Goal: Task Accomplishment & Management: Use online tool/utility

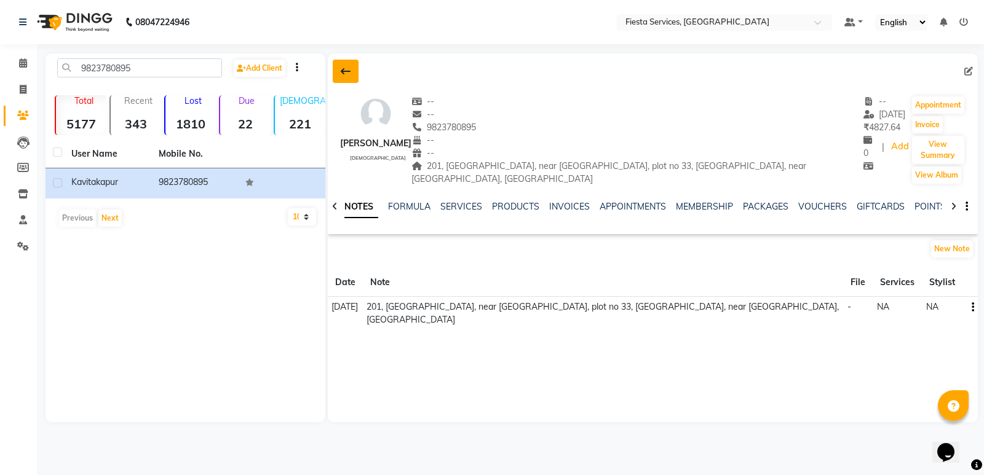
click at [334, 68] on button at bounding box center [346, 71] width 26 height 23
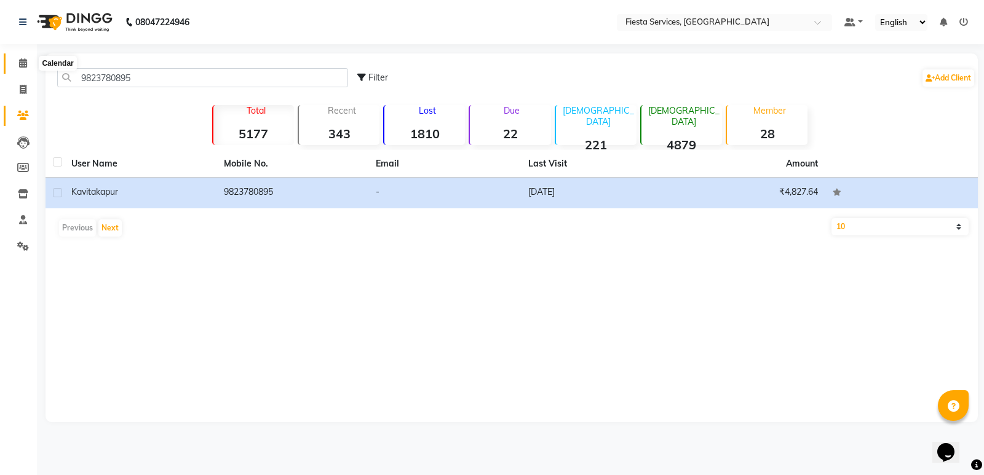
click at [25, 65] on icon at bounding box center [23, 62] width 8 height 9
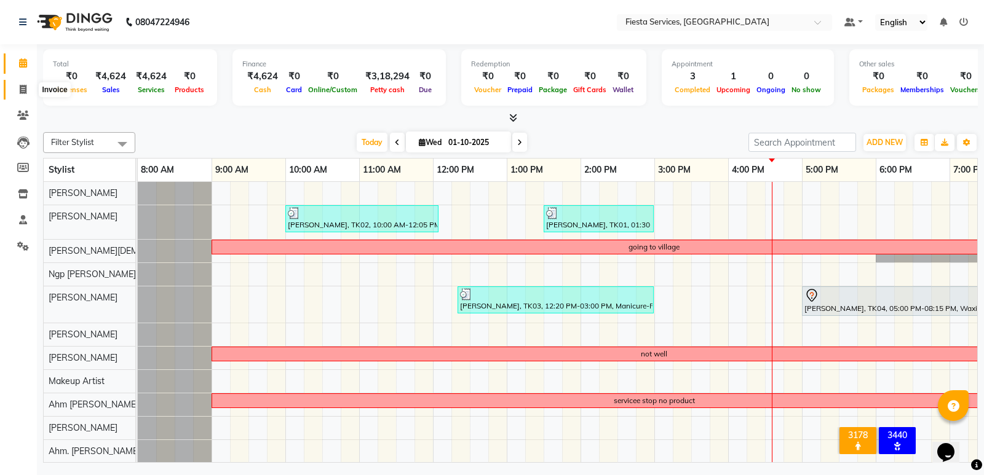
click at [28, 90] on span at bounding box center [23, 90] width 22 height 14
select select "service"
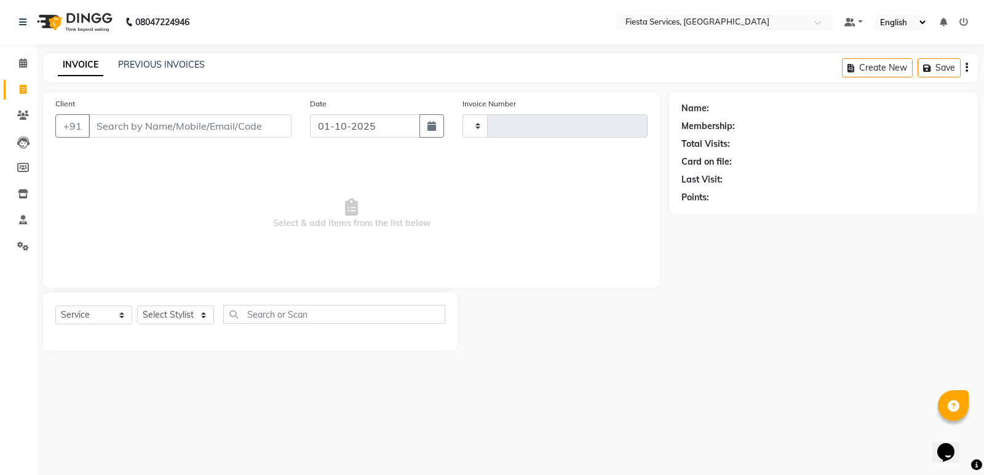
type input "1222"
select select "4929"
click at [201, 118] on input "Client" at bounding box center [190, 125] width 203 height 23
type input "D"
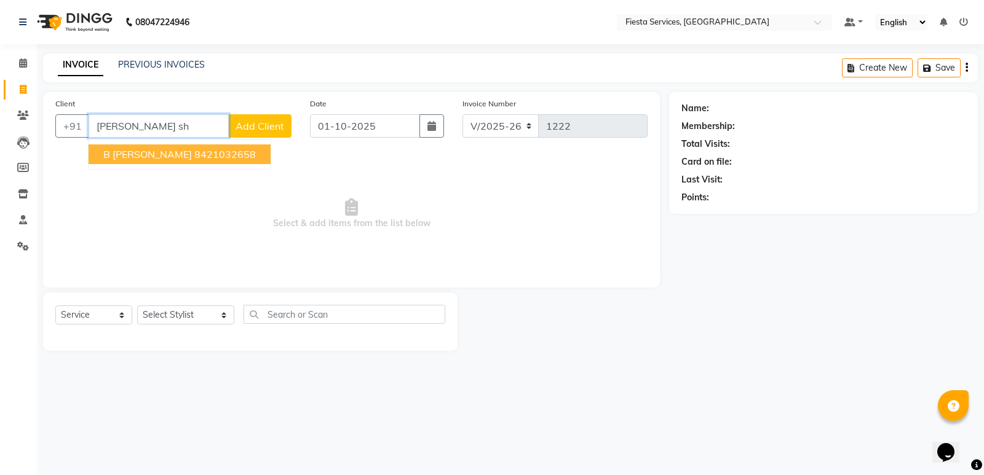
click at [187, 153] on span "B Megha Shivarkar" at bounding box center [147, 154] width 89 height 12
type input "8421032658"
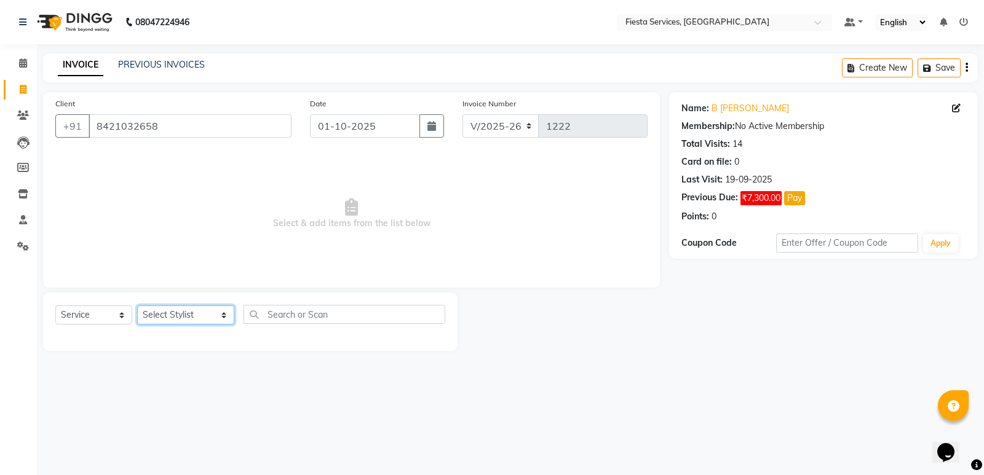
click at [176, 306] on select "Select Stylist Aayush Shrivastava Ahm Dixita Vyas Ahm. Riddhi Thakor Ahm Rinkal…" at bounding box center [185, 315] width 97 height 19
select select "82617"
click at [137, 306] on select "Select Stylist Aayush Shrivastava Ahm Dixita Vyas Ahm. Riddhi Thakor Ahm Rinkal…" at bounding box center [185, 315] width 97 height 19
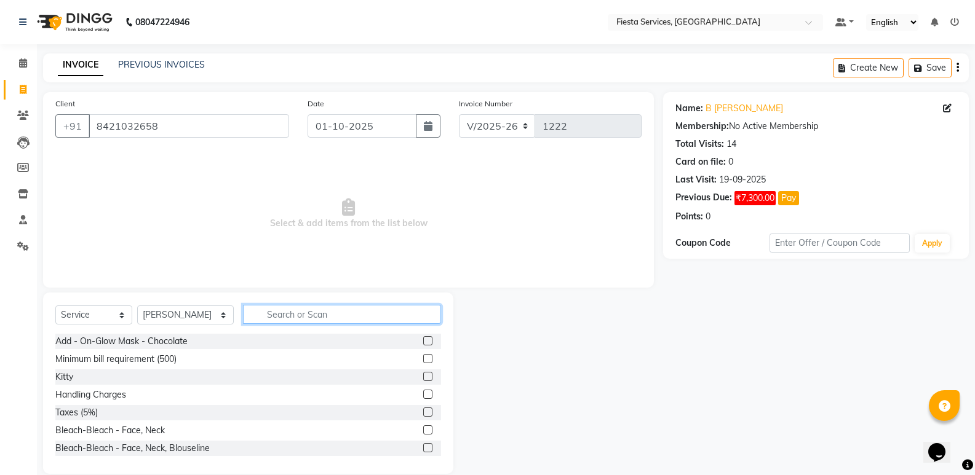
click at [256, 312] on input "text" at bounding box center [342, 314] width 198 height 19
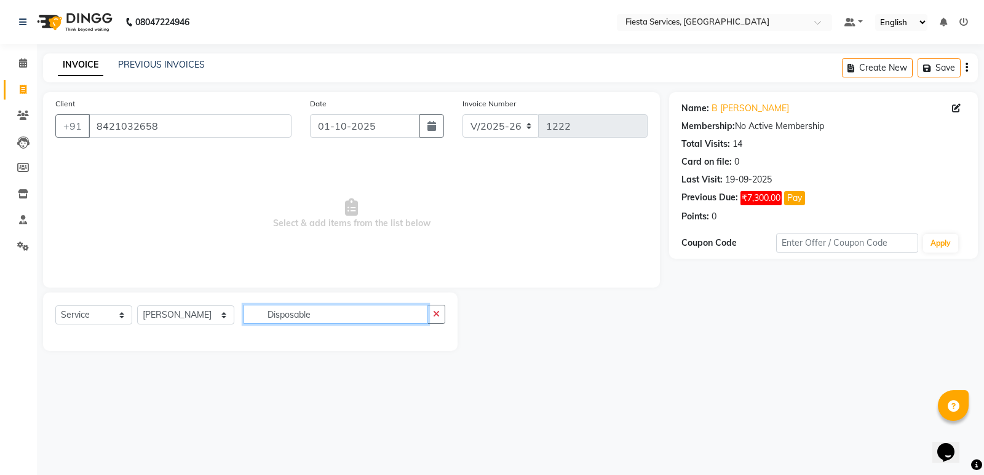
click at [325, 316] on input "Disposable" at bounding box center [336, 314] width 185 height 19
type input "Disposable"
click at [110, 316] on select "Select Service Product Membership Package Voucher Prepaid Gift Card" at bounding box center [93, 315] width 77 height 19
select select "product"
click at [55, 306] on select "Select Service Product Membership Package Voucher Prepaid Gift Card" at bounding box center [93, 315] width 77 height 19
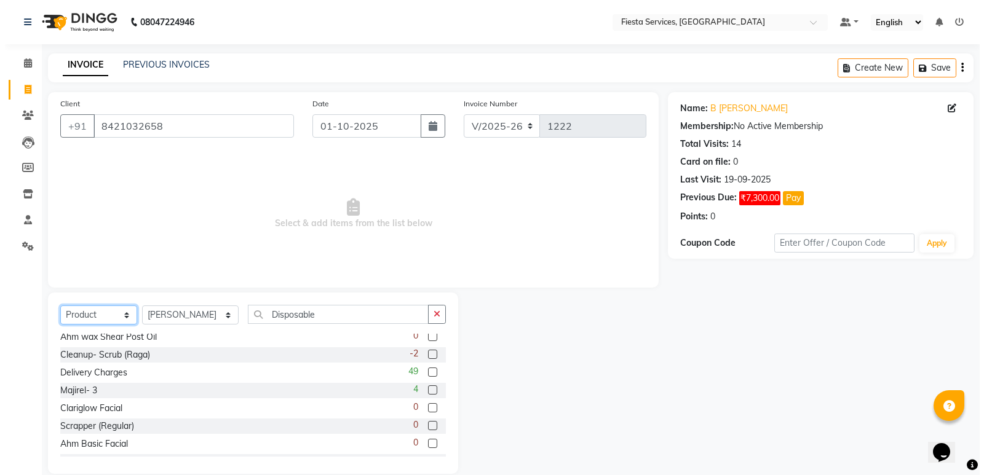
scroll to position [246, 0]
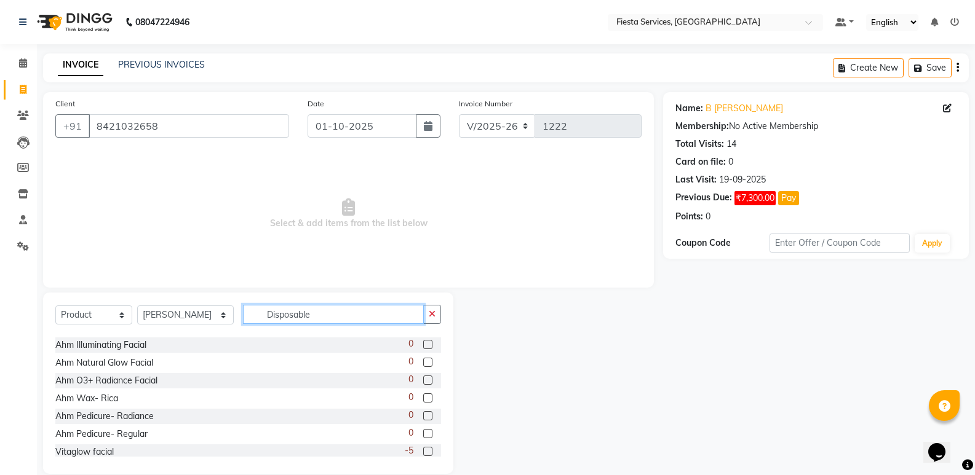
click at [312, 317] on input "Disposable" at bounding box center [333, 314] width 181 height 19
type input "D"
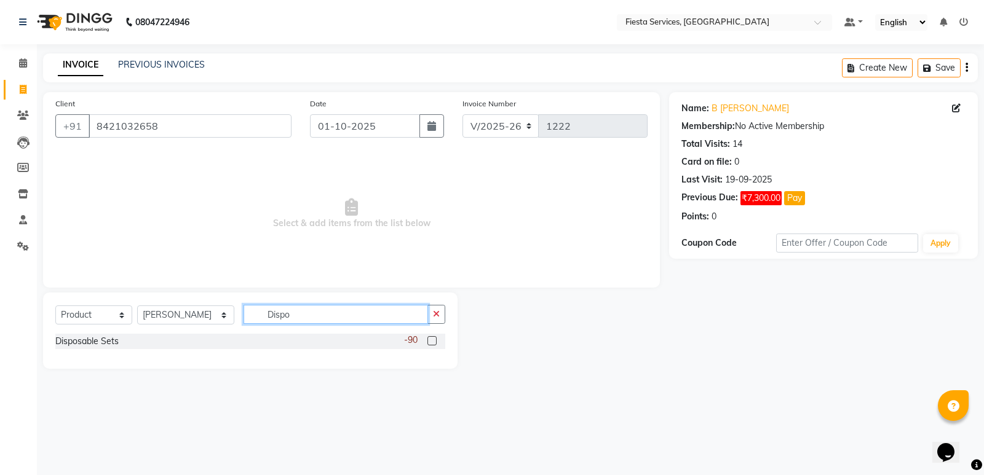
type input "Dispo"
click at [428, 338] on label at bounding box center [432, 340] width 9 height 9
click at [428, 338] on input "checkbox" at bounding box center [432, 342] width 8 height 8
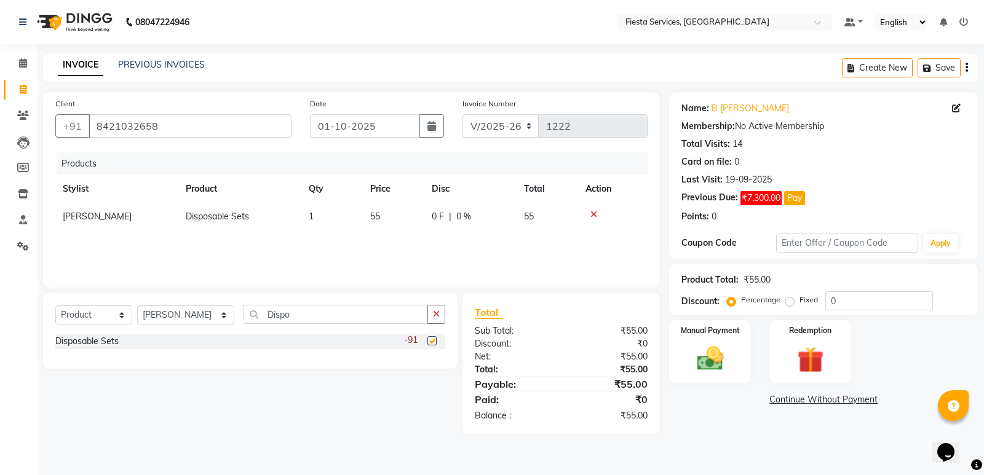
checkbox input "false"
click at [333, 216] on td "1" at bounding box center [332, 217] width 62 height 28
select select "82617"
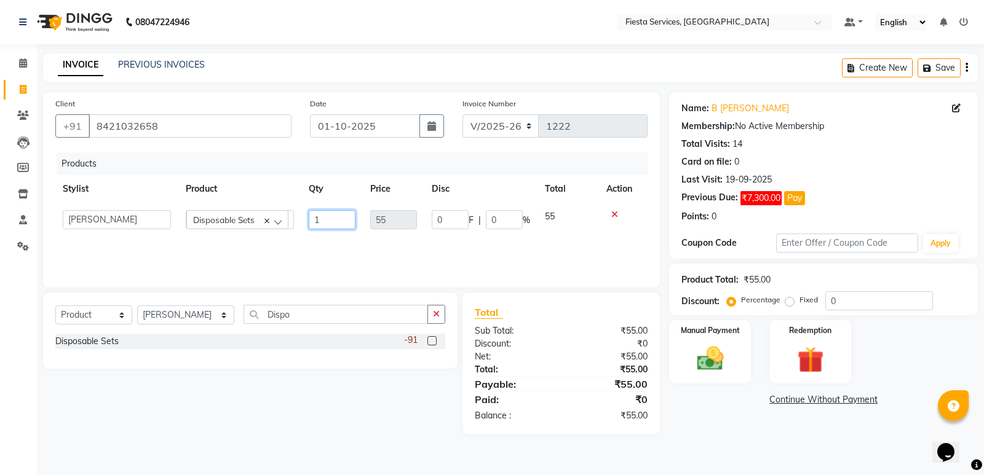
drag, startPoint x: 328, startPoint y: 220, endPoint x: 311, endPoint y: 220, distance: 16.6
click at [311, 220] on input "1" at bounding box center [332, 219] width 47 height 19
type input "2"
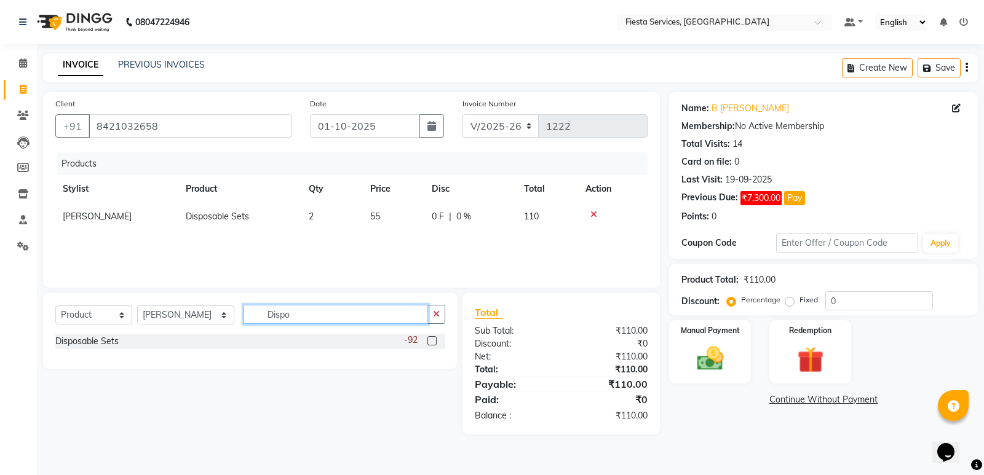
drag, startPoint x: 289, startPoint y: 322, endPoint x: 229, endPoint y: 324, distance: 60.3
click at [244, 324] on input "Dispo" at bounding box center [336, 314] width 185 height 19
type input "Pre"
click at [432, 361] on label at bounding box center [432, 358] width 9 height 9
click at [432, 361] on input "checkbox" at bounding box center [432, 360] width 8 height 8
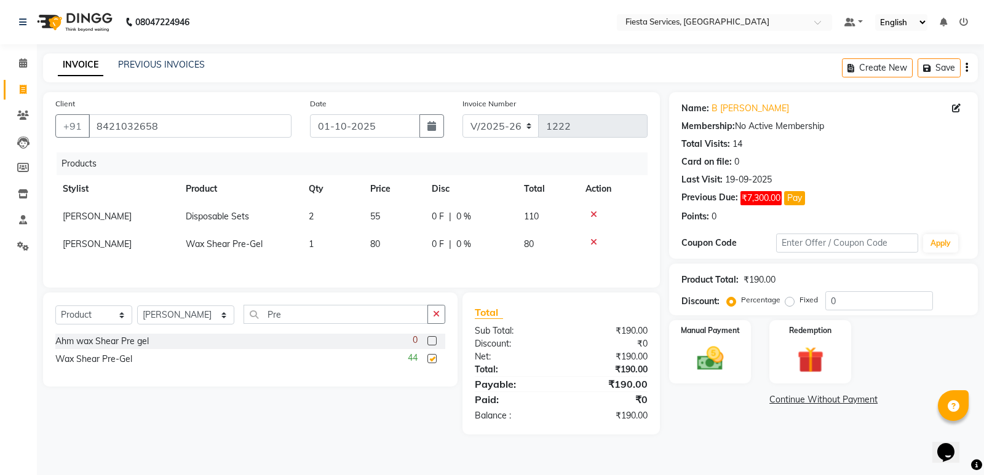
checkbox input "false"
drag, startPoint x: 324, startPoint y: 325, endPoint x: 237, endPoint y: 324, distance: 86.8
click at [244, 324] on input "Pre" at bounding box center [336, 314] width 185 height 19
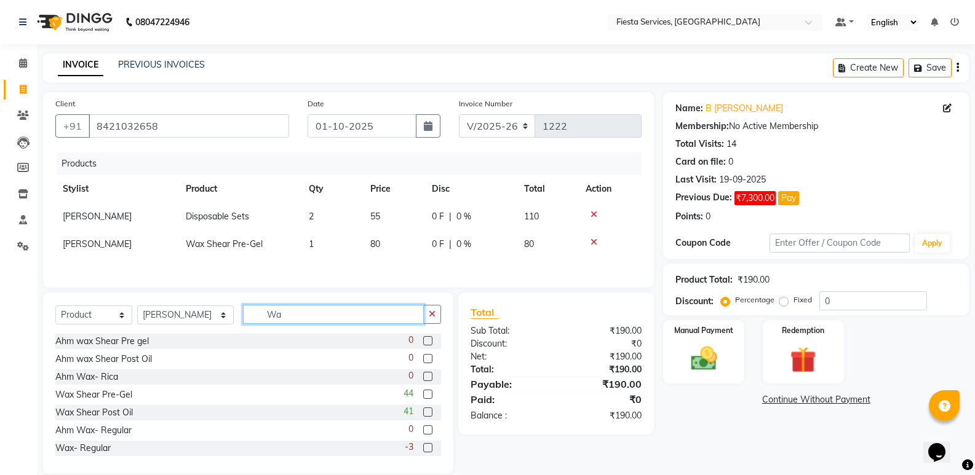
type input "W"
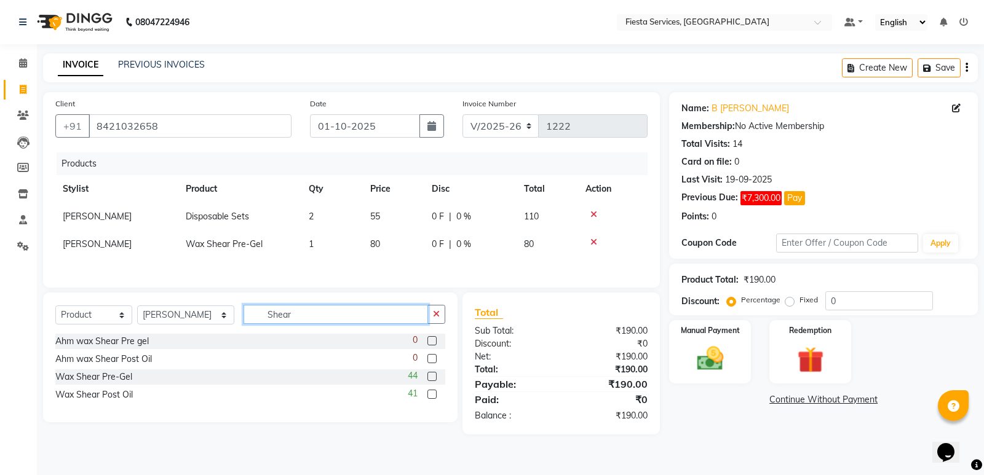
type input "Shear"
click at [432, 397] on label at bounding box center [432, 394] width 9 height 9
click at [432, 397] on input "checkbox" at bounding box center [432, 395] width 8 height 8
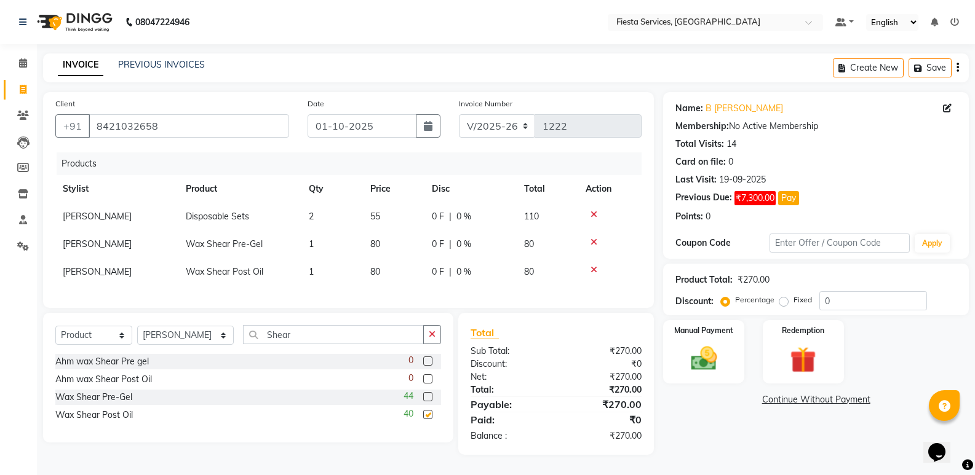
checkbox input "false"
drag, startPoint x: 282, startPoint y: 341, endPoint x: 178, endPoint y: 355, distance: 105.4
click at [178, 354] on div "Select Service Product Membership Package Voucher Prepaid Gift Card Select Styl…" at bounding box center [248, 339] width 386 height 29
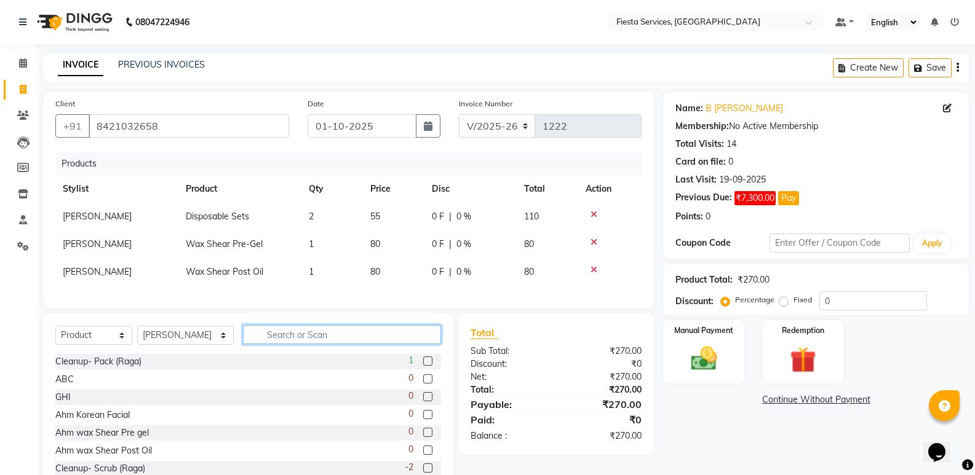
drag, startPoint x: 343, startPoint y: 343, endPoint x: 248, endPoint y: 343, distance: 95.3
click at [248, 343] on input "text" at bounding box center [342, 334] width 198 height 19
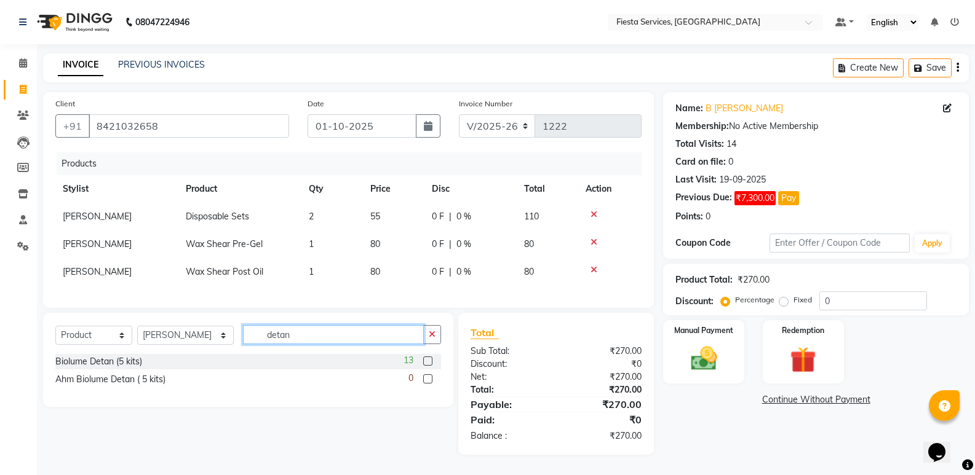
type input "detan"
click at [423, 370] on div "13" at bounding box center [423, 361] width 38 height 15
click at [428, 366] on label at bounding box center [427, 361] width 9 height 9
click at [428, 366] on input "checkbox" at bounding box center [427, 362] width 8 height 8
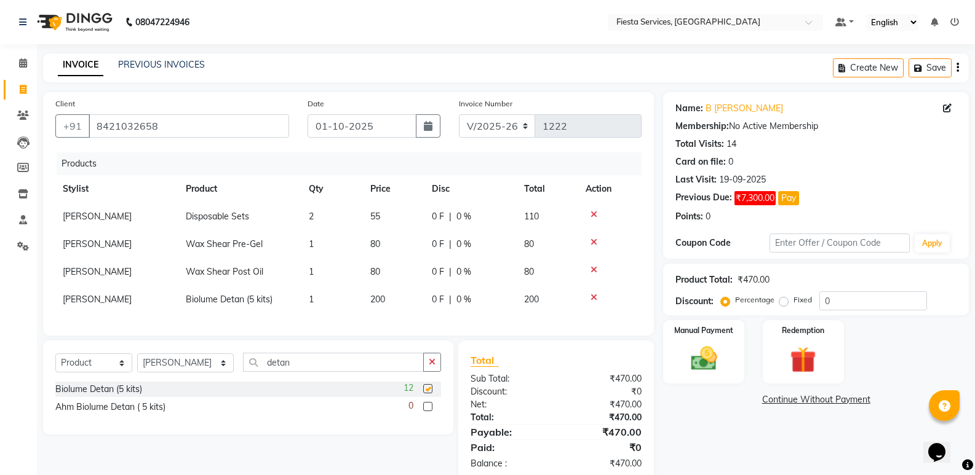
checkbox input "false"
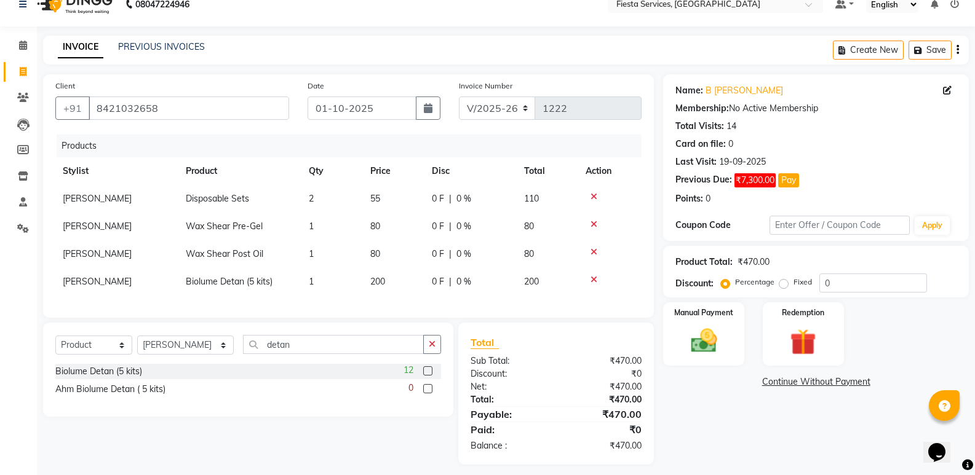
scroll to position [35, 0]
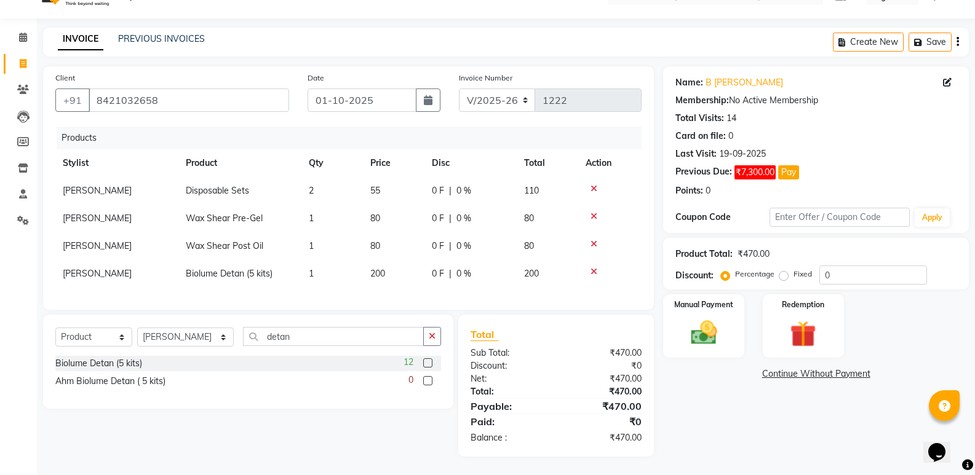
click at [320, 185] on td "2" at bounding box center [332, 191] width 62 height 28
select select "82617"
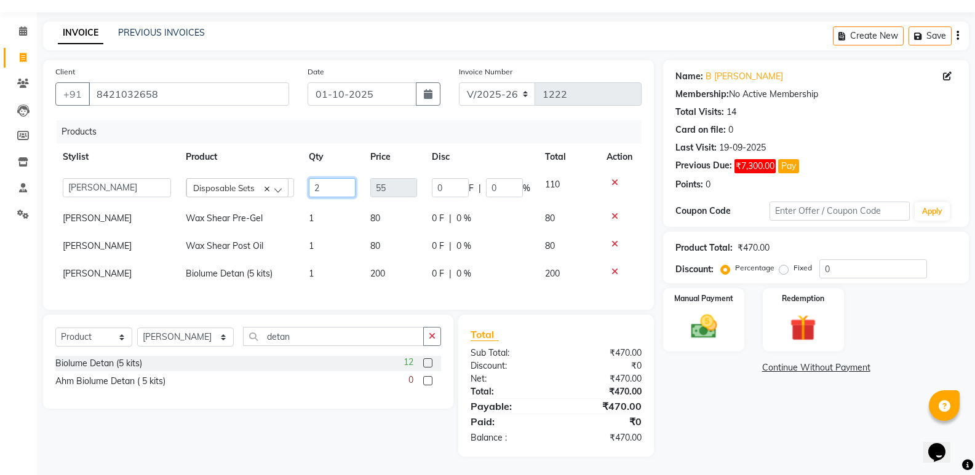
drag, startPoint x: 320, startPoint y: 185, endPoint x: 301, endPoint y: 189, distance: 19.4
click at [301, 189] on tr "Aayush Shrivastava Ahm Dixita Vyas Ahm. Riddhi Thakor Ahm Rinkal Thakor Ahm Riy…" at bounding box center [348, 188] width 586 height 34
type input "4"
click at [755, 407] on div "Name: B Megha Shivarkar Membership: No Active Membership Total Visits: 14 Card …" at bounding box center [820, 258] width 315 height 397
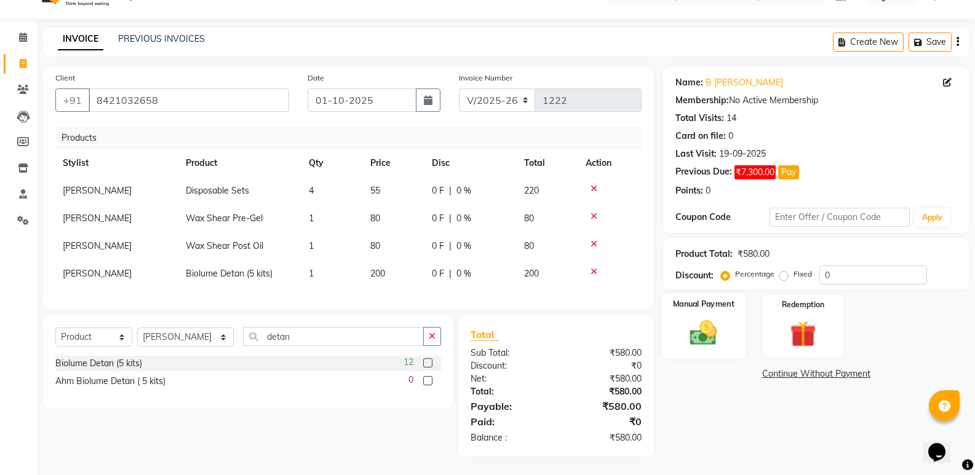
click at [720, 317] on img at bounding box center [704, 332] width 44 height 31
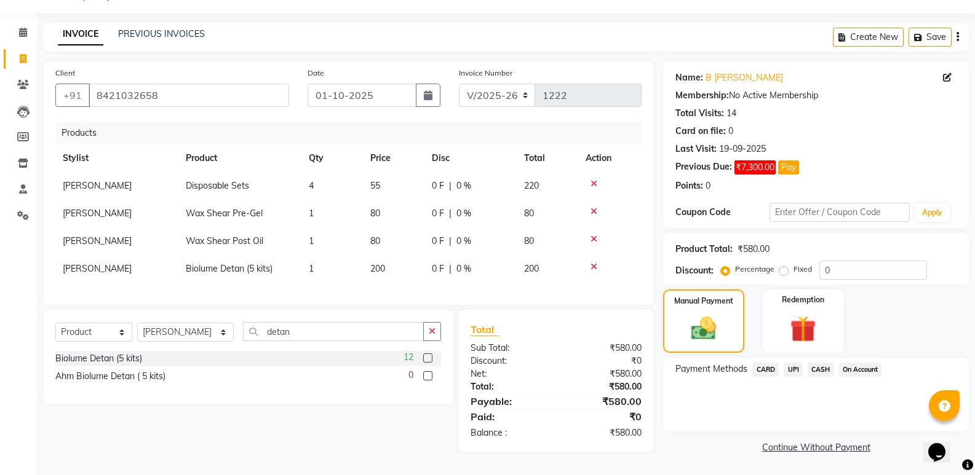
click at [823, 366] on span "CASH" at bounding box center [821, 370] width 26 height 14
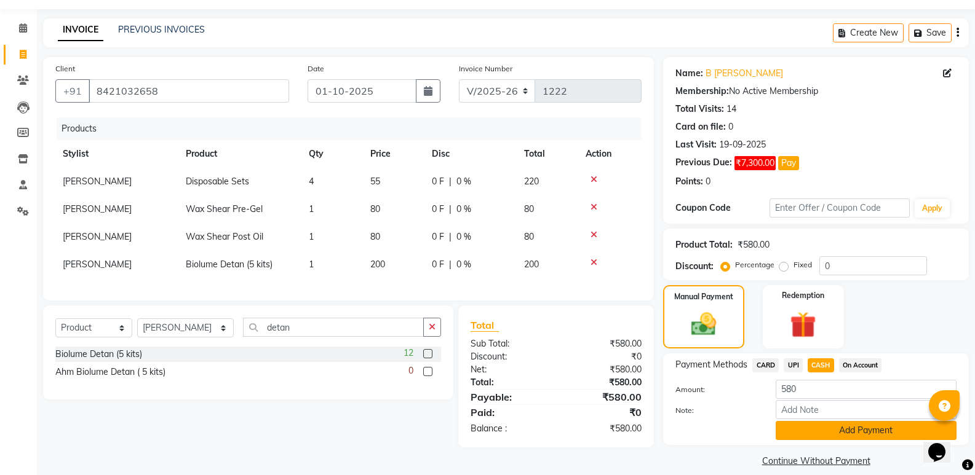
click at [837, 433] on button "Add Payment" at bounding box center [866, 430] width 181 height 19
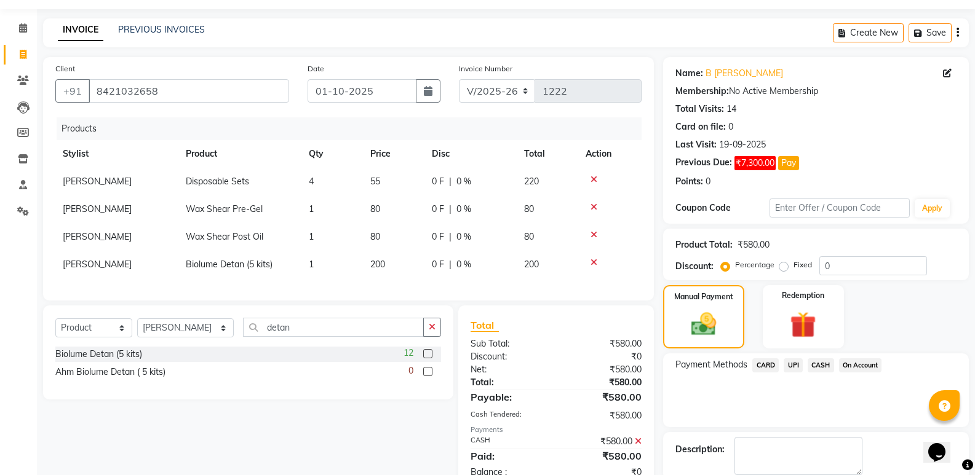
scroll to position [100, 0]
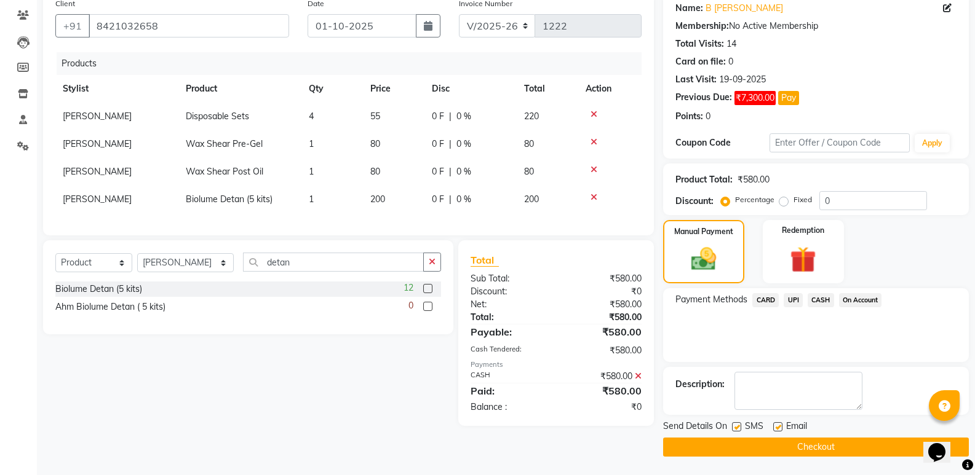
click at [773, 447] on button "Checkout" at bounding box center [816, 447] width 306 height 19
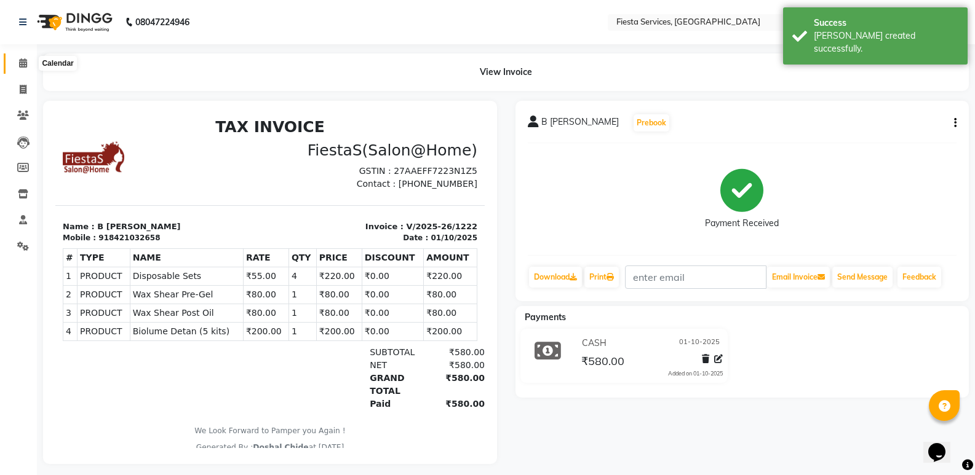
click at [27, 63] on icon at bounding box center [23, 62] width 8 height 9
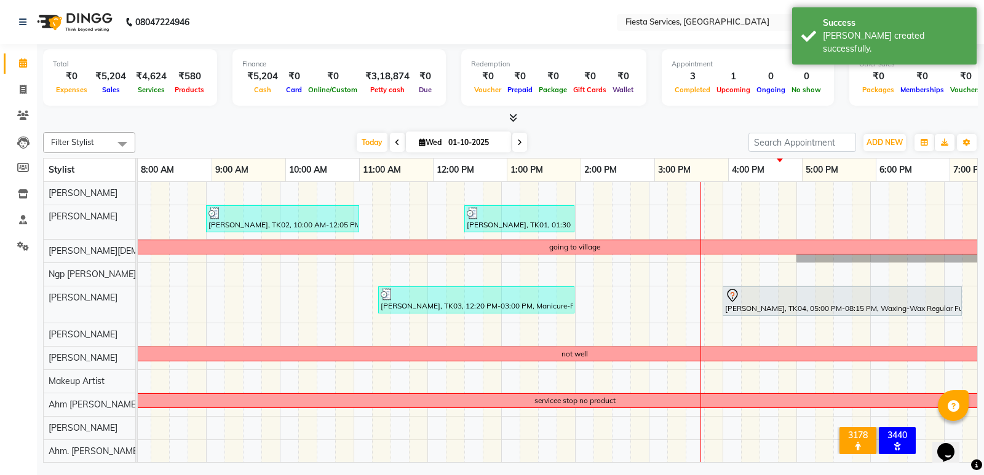
scroll to position [0, 79]
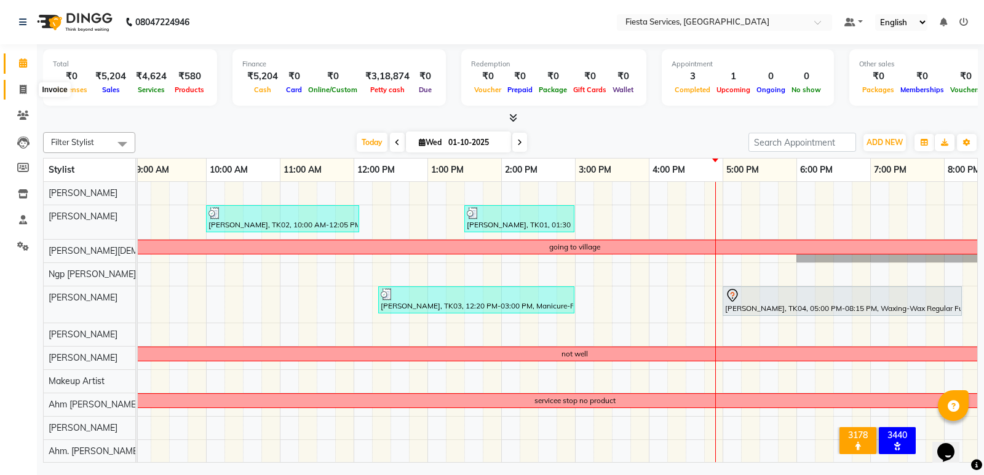
click at [22, 85] on icon at bounding box center [23, 89] width 7 height 9
select select "service"
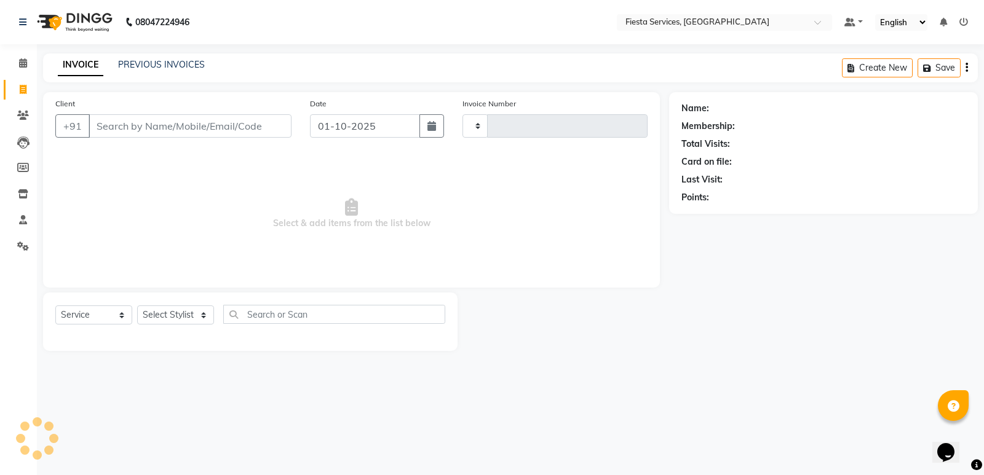
type input "1223"
select select "4929"
click at [171, 63] on link "PREVIOUS INVOICES" at bounding box center [161, 64] width 87 height 11
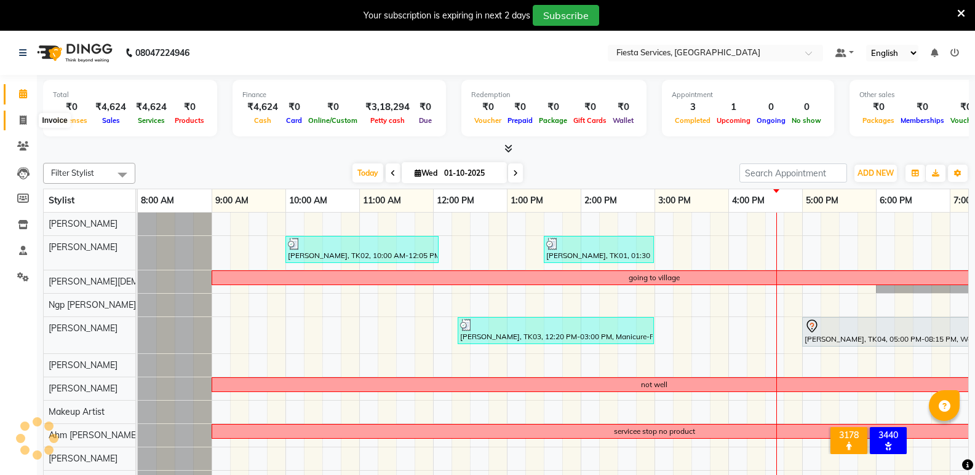
click at [27, 120] on span at bounding box center [23, 121] width 22 height 14
select select "service"
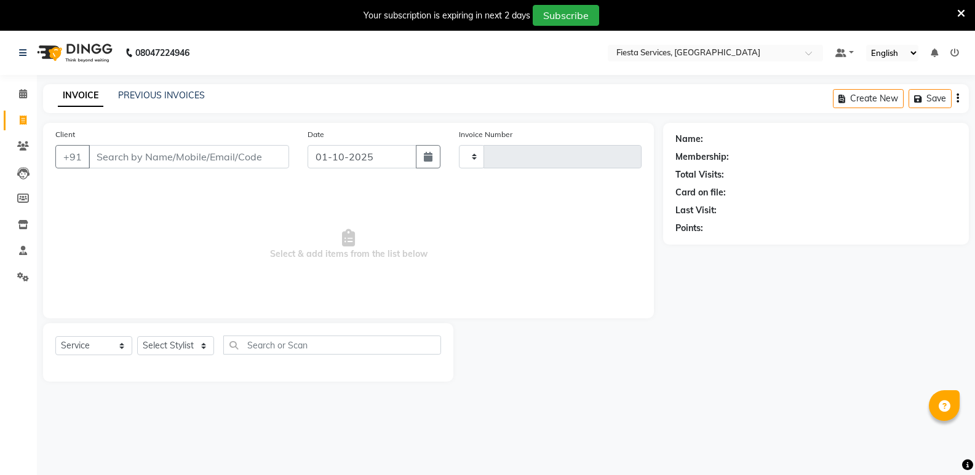
type input "1222"
select select "4929"
click at [169, 95] on link "PREVIOUS INVOICES" at bounding box center [161, 95] width 87 height 11
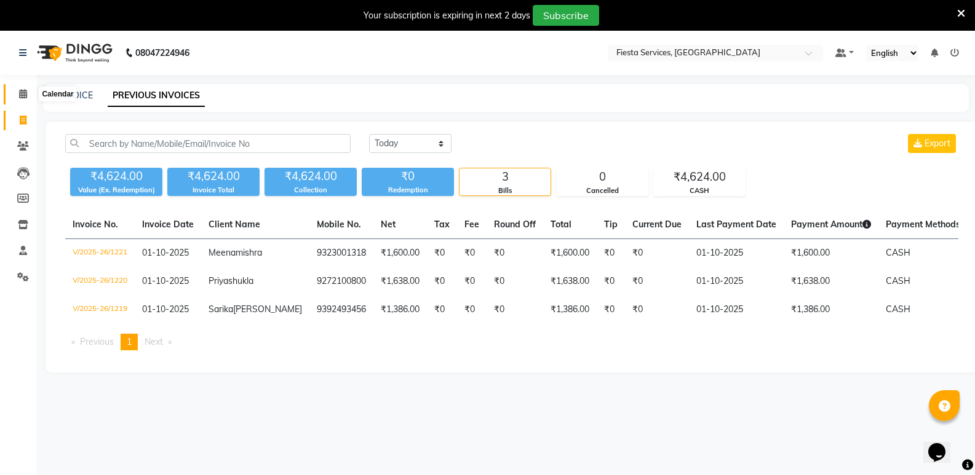
click at [24, 89] on icon at bounding box center [23, 93] width 8 height 9
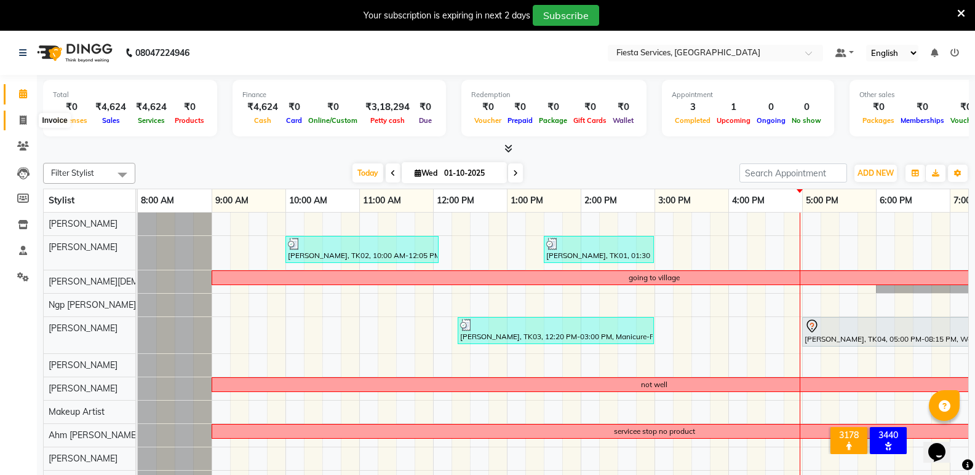
click at [26, 116] on icon at bounding box center [23, 120] width 7 height 9
select select "4929"
select select "service"
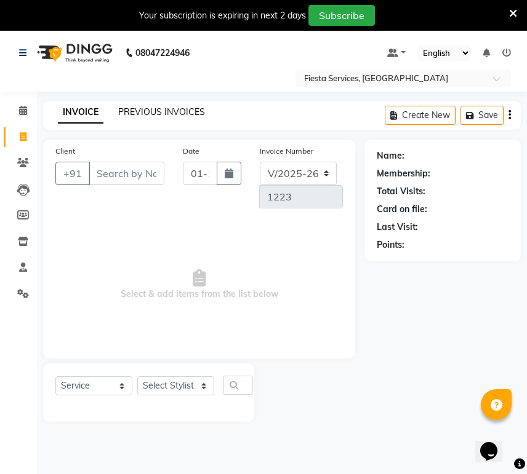
click at [168, 108] on link "PREVIOUS INVOICES" at bounding box center [161, 111] width 87 height 11
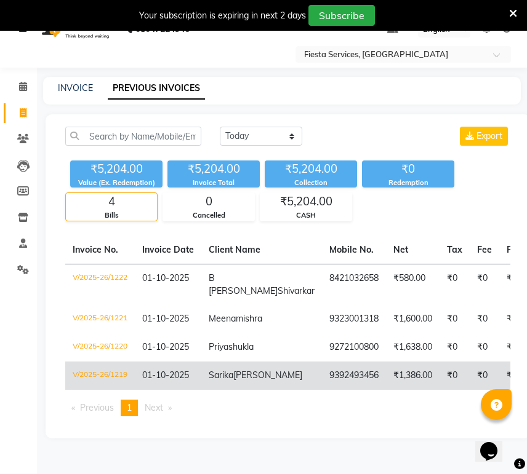
scroll to position [31, 0]
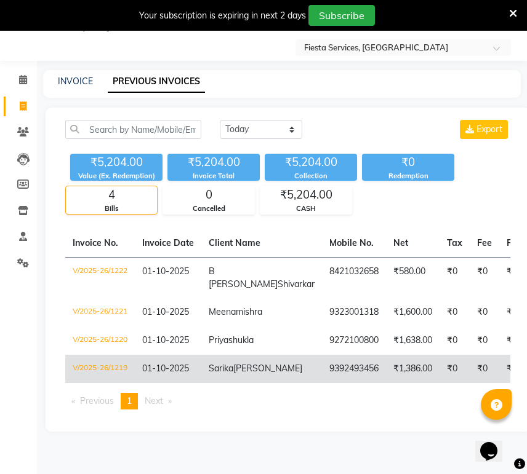
click at [245, 374] on span "[PERSON_NAME]" at bounding box center [267, 368] width 69 height 11
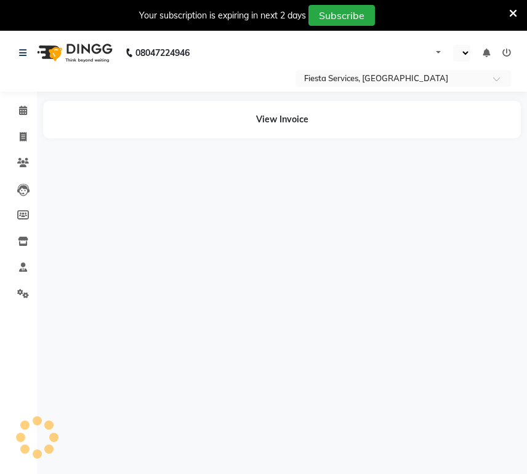
select select "en"
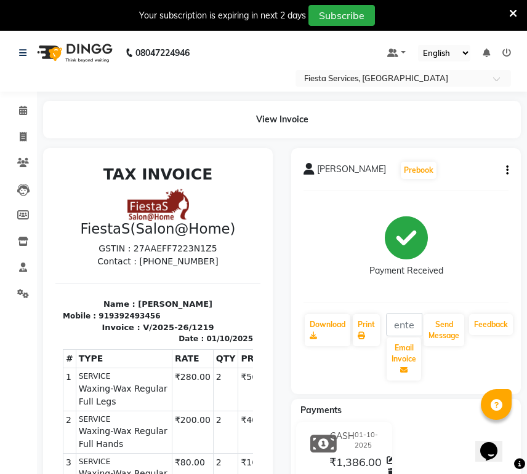
click at [344, 170] on span "[PERSON_NAME]" at bounding box center [351, 171] width 69 height 17
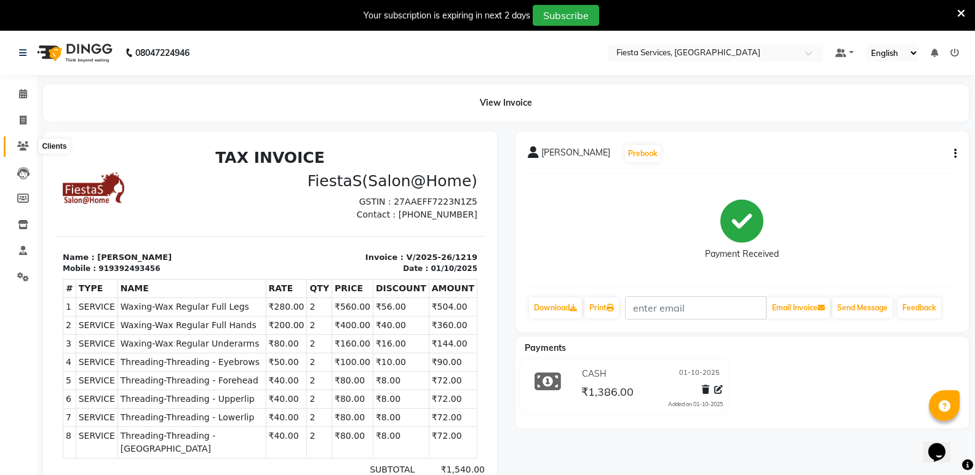
click at [19, 146] on icon at bounding box center [23, 145] width 12 height 9
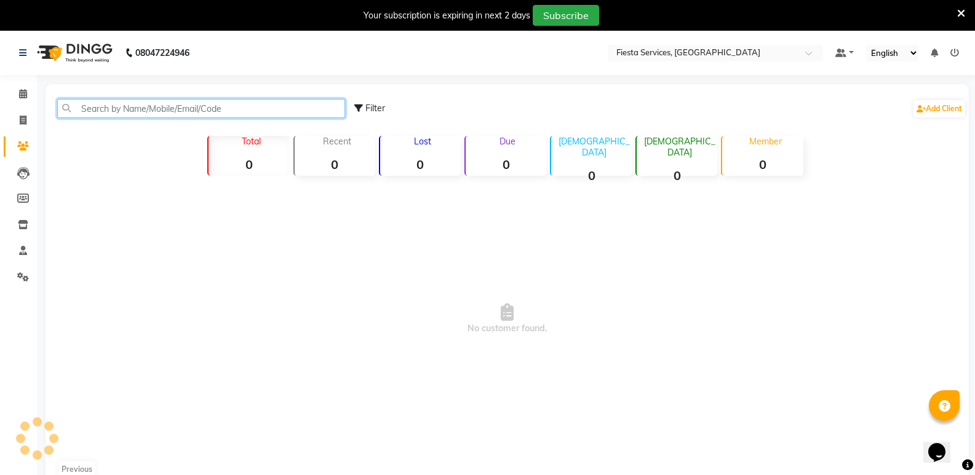
click at [122, 105] on input "text" at bounding box center [201, 108] width 288 height 19
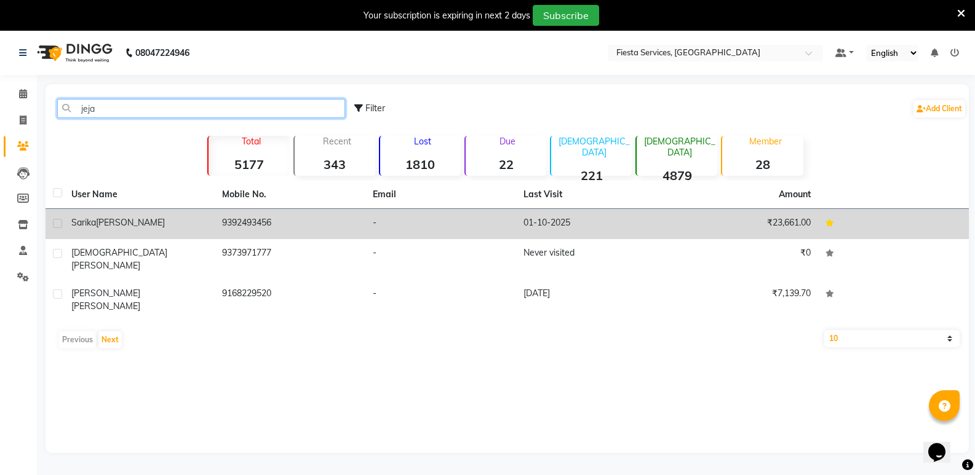
type input "jeja"
click at [142, 223] on div "Sarika Jejani" at bounding box center [139, 223] width 136 height 13
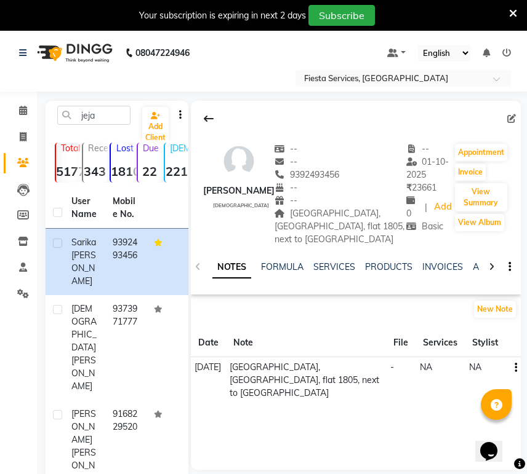
click at [424, 172] on span "01-10-2025" at bounding box center [427, 168] width 43 height 24
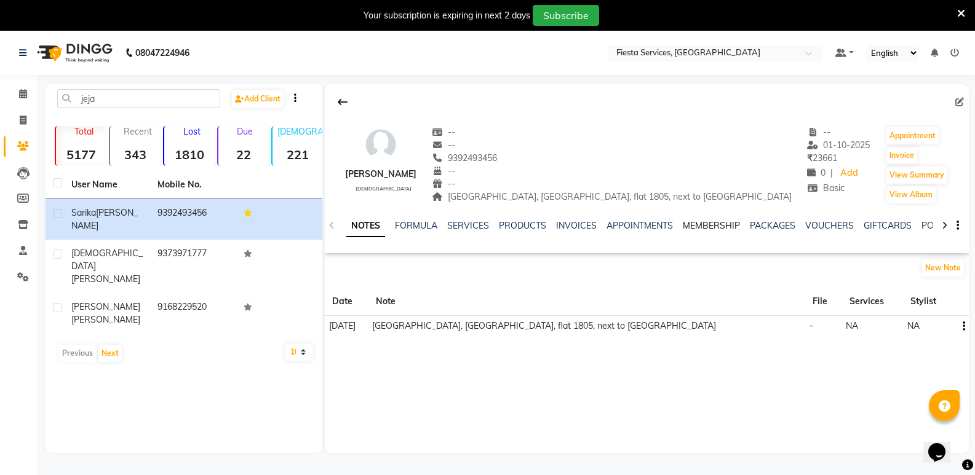
click at [535, 222] on link "MEMBERSHIP" at bounding box center [711, 225] width 57 height 11
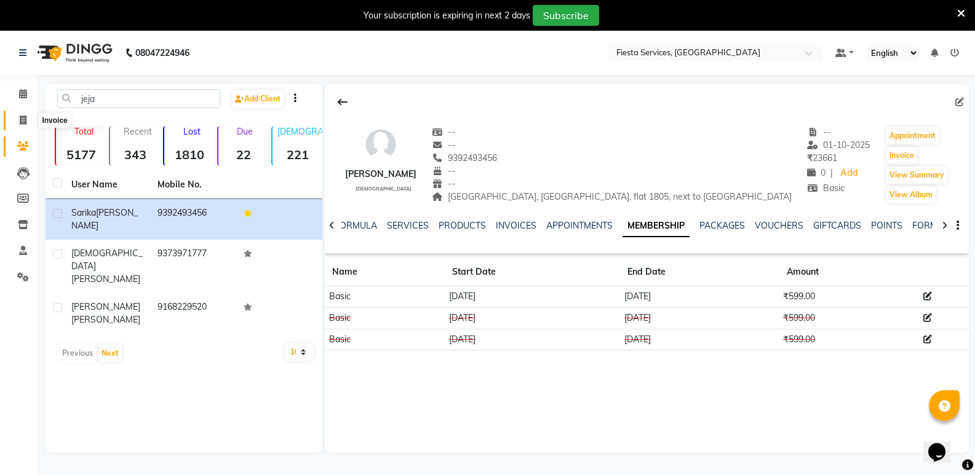
click at [20, 116] on icon at bounding box center [23, 120] width 7 height 9
select select "4929"
select select "service"
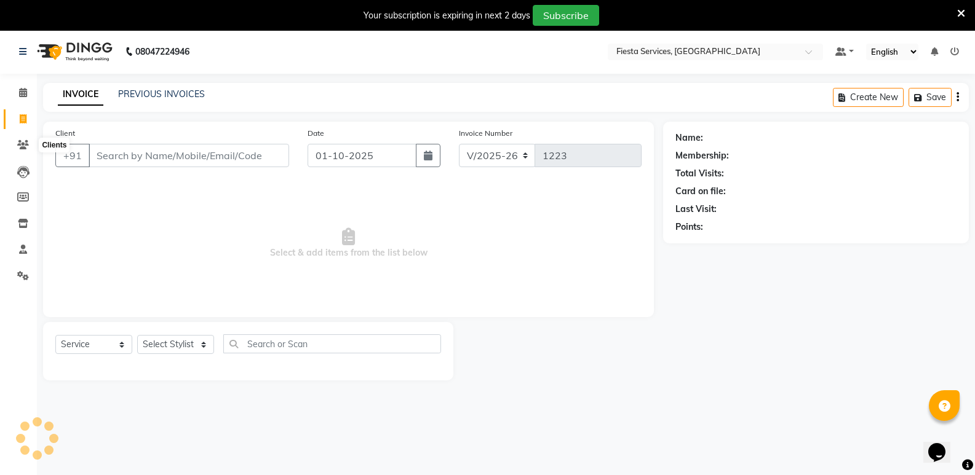
scroll to position [31, 0]
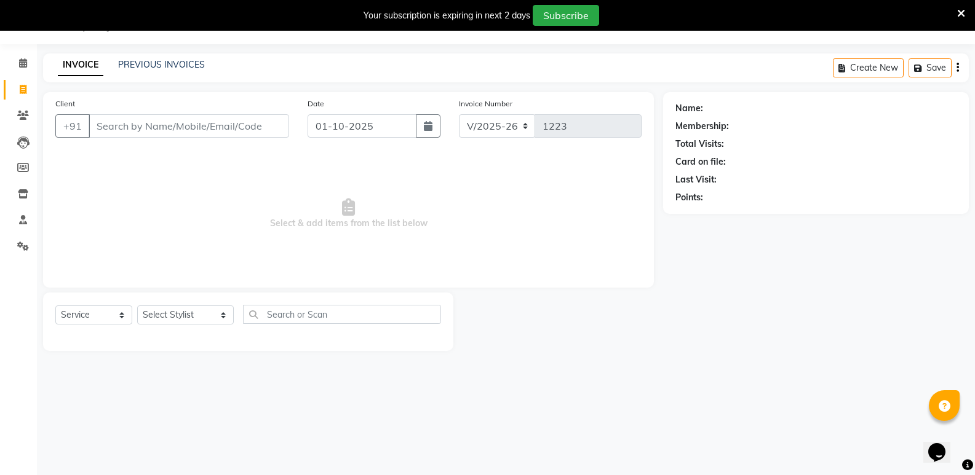
click at [156, 57] on div "INVOICE PREVIOUS INVOICES Create New Save" at bounding box center [506, 68] width 926 height 29
click at [150, 67] on link "PREVIOUS INVOICES" at bounding box center [161, 64] width 87 height 11
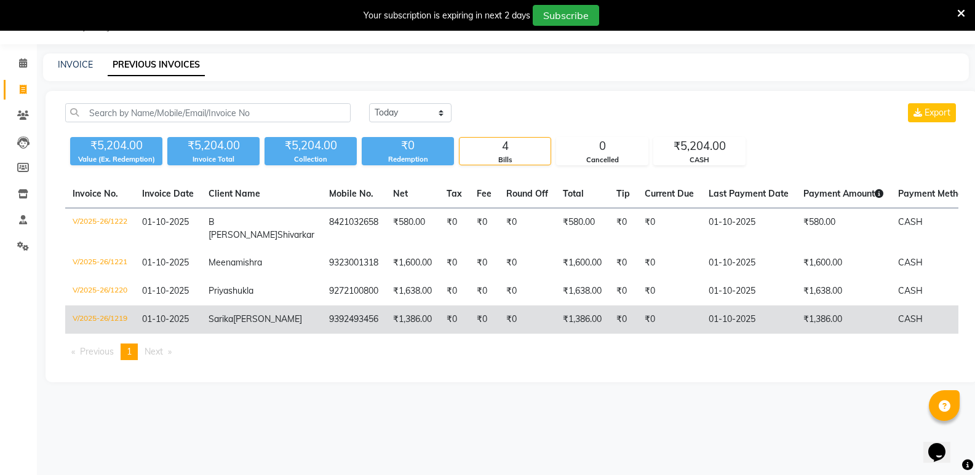
click at [249, 325] on span "[PERSON_NAME]" at bounding box center [267, 319] width 69 height 11
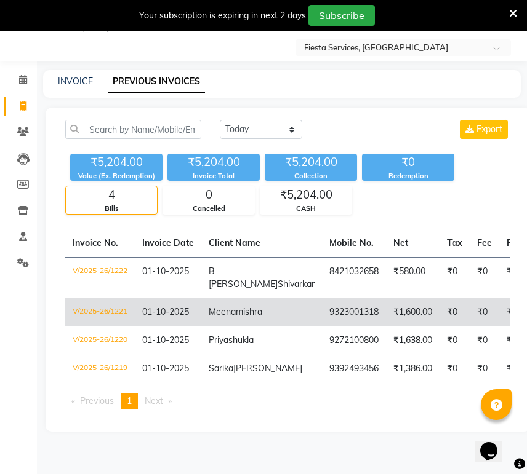
click at [236, 317] on span "mishra" at bounding box center [249, 311] width 26 height 11
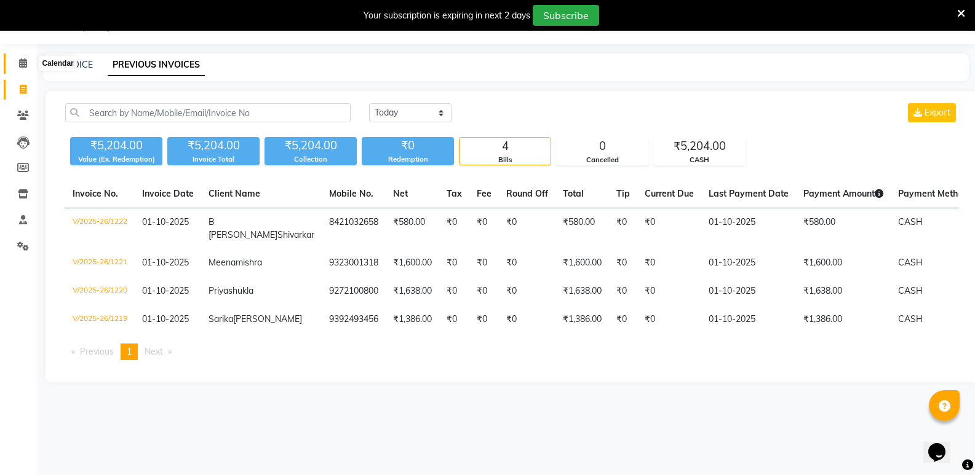
click at [30, 58] on span at bounding box center [23, 64] width 22 height 14
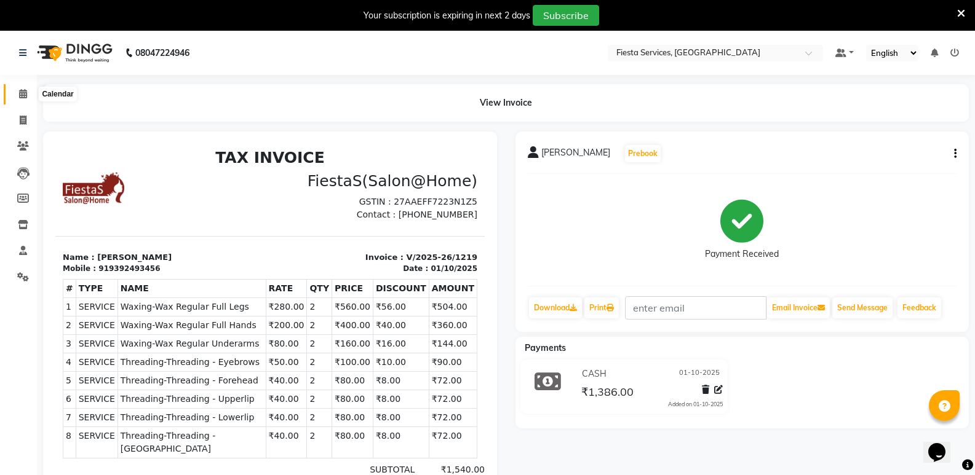
click at [17, 95] on span at bounding box center [23, 94] width 22 height 14
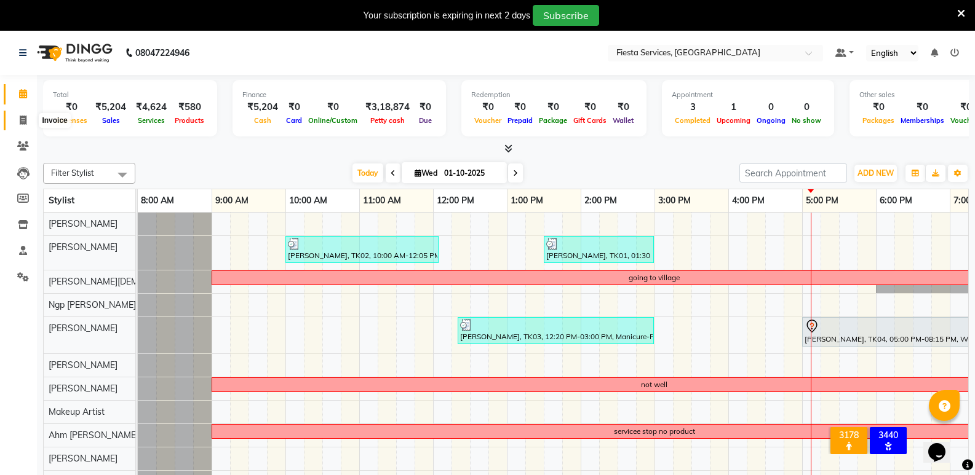
click at [23, 123] on icon at bounding box center [23, 120] width 7 height 9
select select "service"
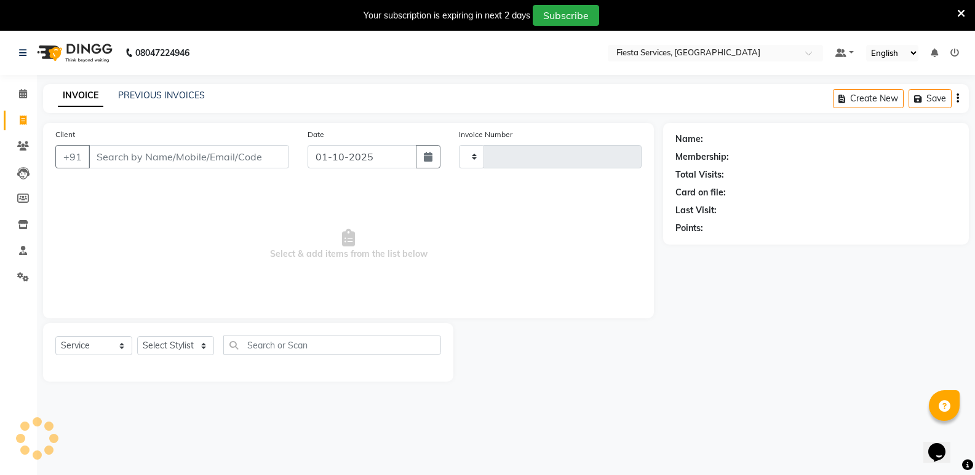
type input "1223"
select select "4929"
click at [160, 97] on link "PREVIOUS INVOICES" at bounding box center [161, 95] width 87 height 11
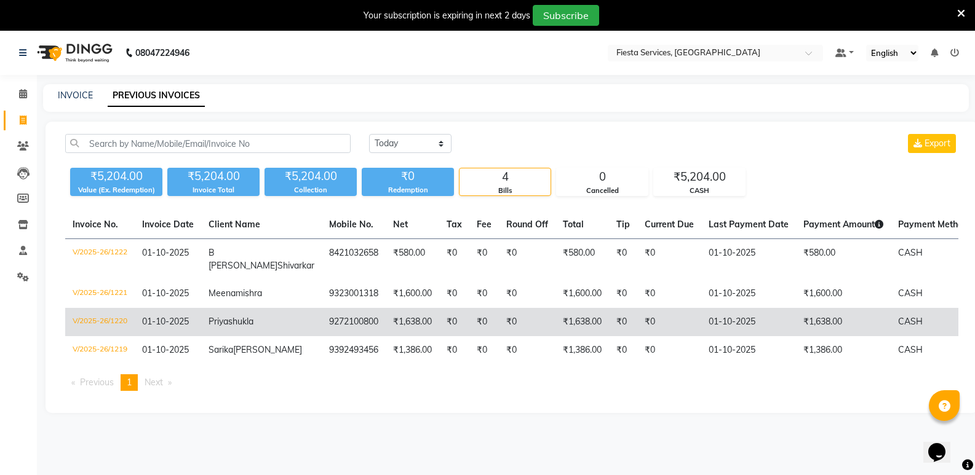
click at [322, 336] on td "9272100800" at bounding box center [354, 322] width 64 height 28
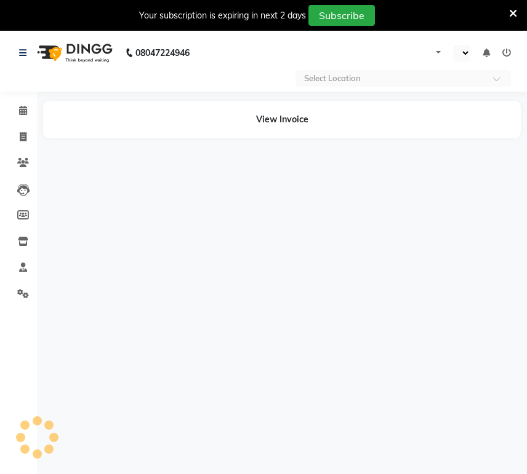
select select "en"
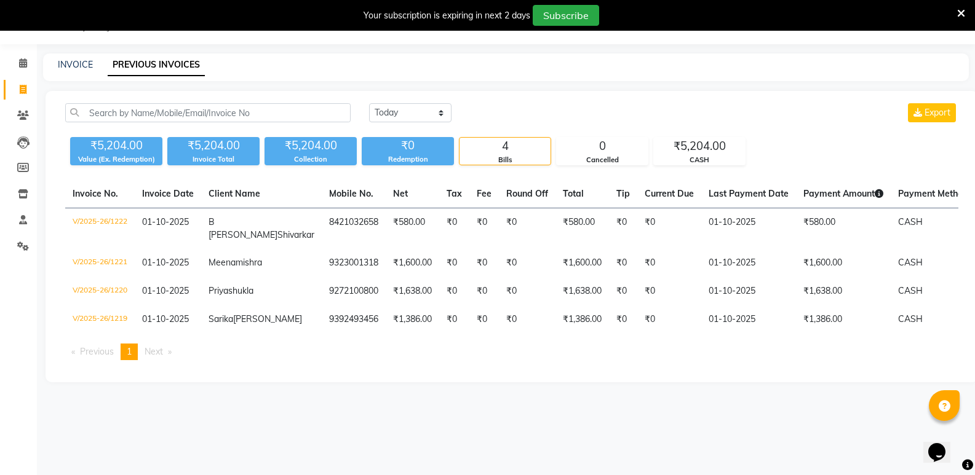
click at [960, 10] on icon at bounding box center [961, 13] width 8 height 11
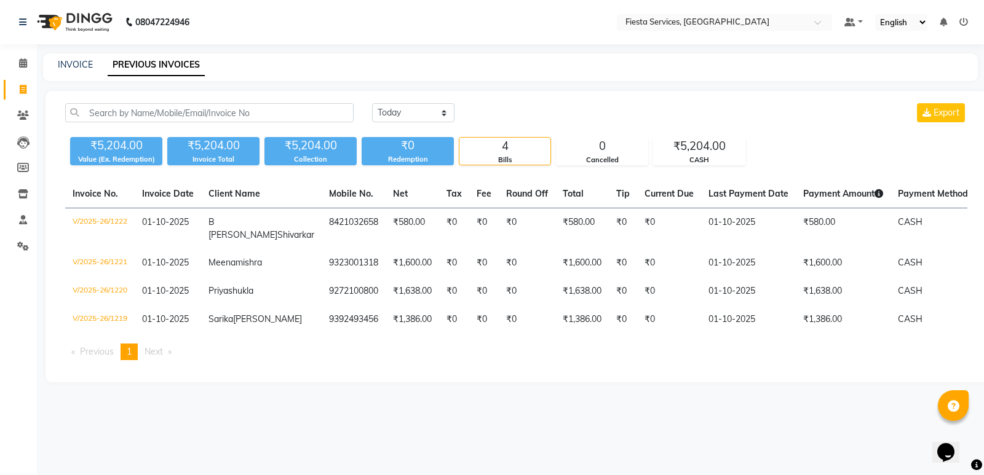
click at [961, 20] on icon at bounding box center [964, 22] width 9 height 9
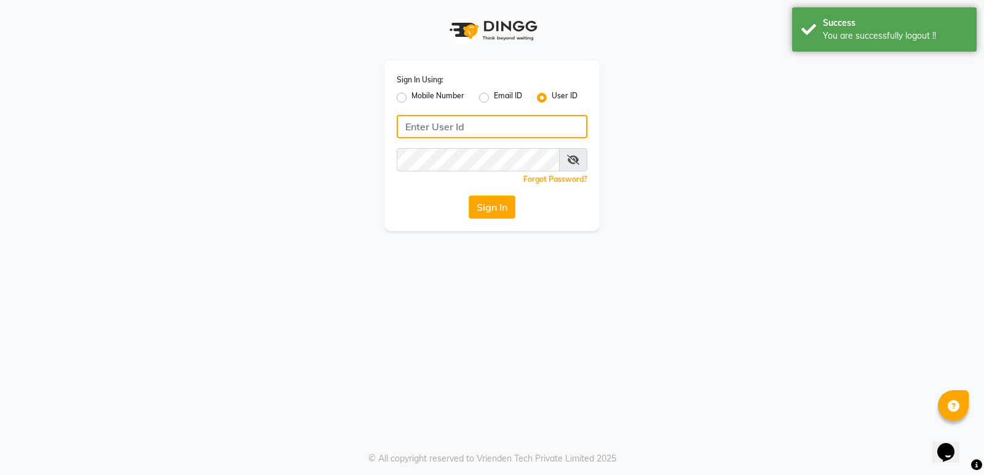
click at [427, 138] on input "Username" at bounding box center [492, 126] width 191 height 23
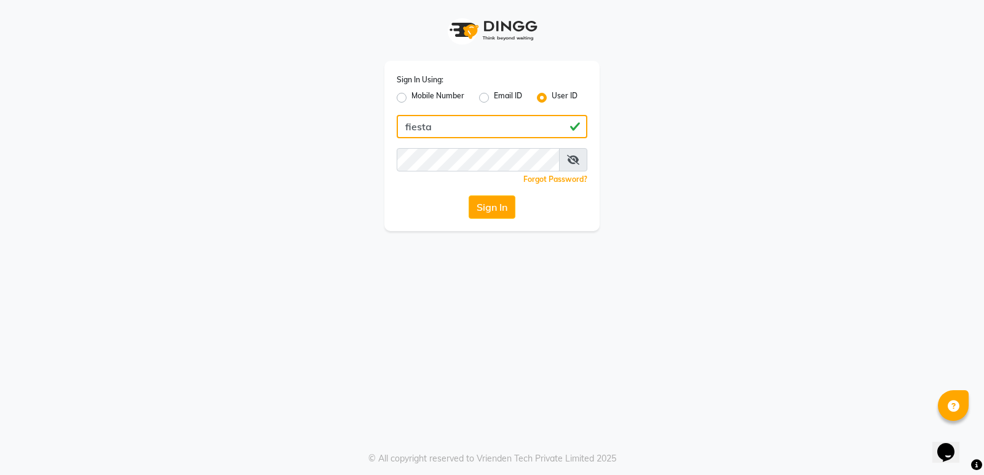
type input "fiesta"
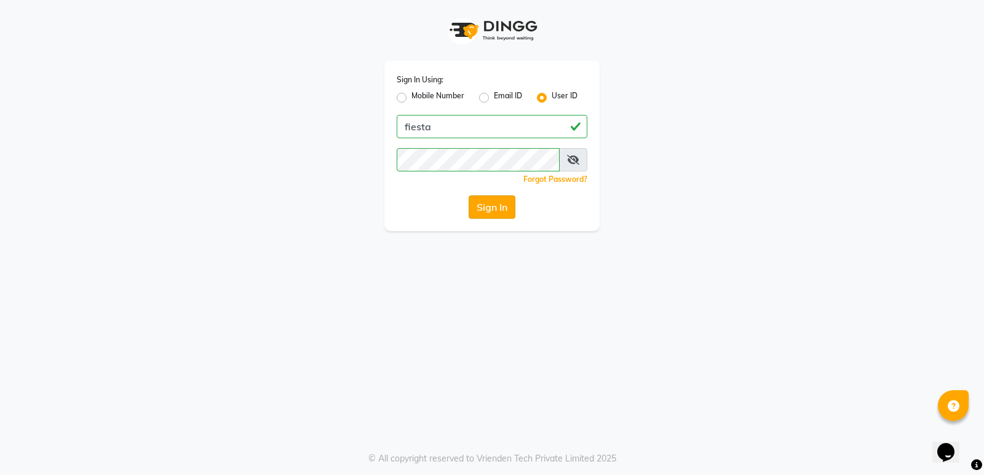
click at [501, 210] on button "Sign In" at bounding box center [492, 207] width 47 height 23
